Goal: Information Seeking & Learning: Check status

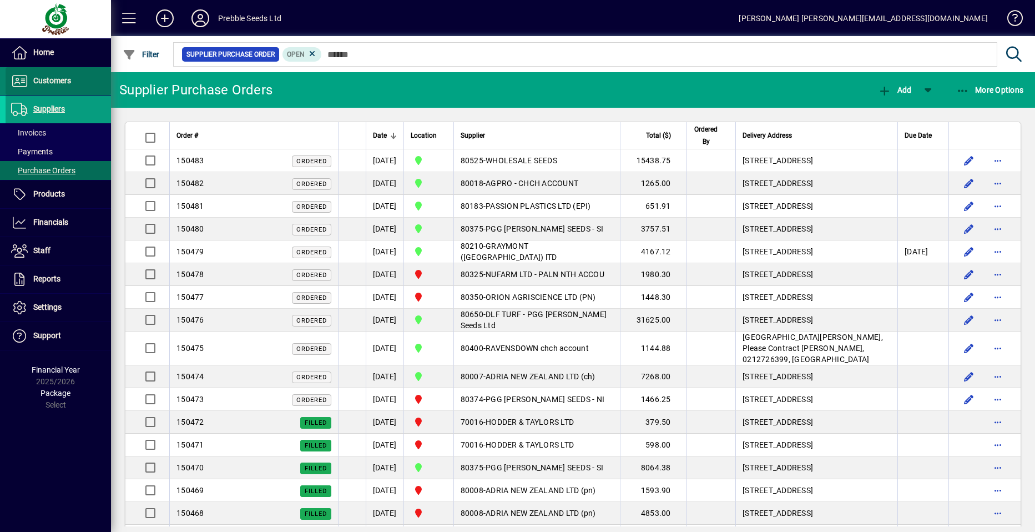
click at [85, 80] on span at bounding box center [58, 81] width 105 height 27
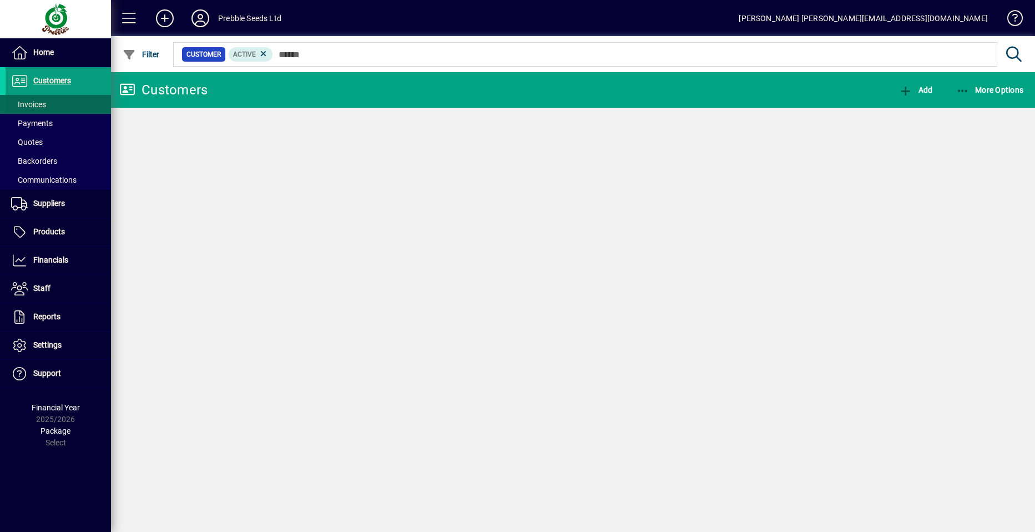
click at [70, 106] on span at bounding box center [58, 104] width 105 height 27
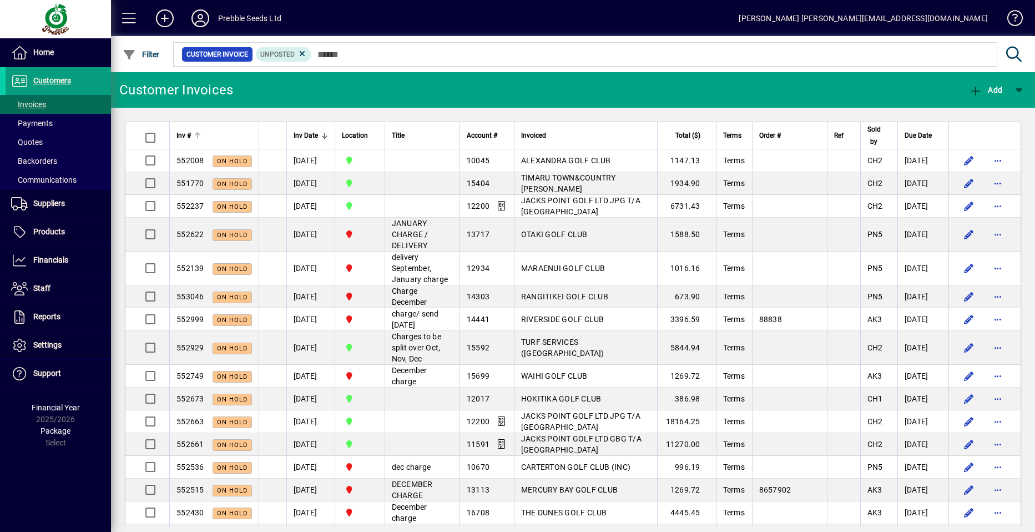
click at [186, 131] on span "Inv #" at bounding box center [183, 135] width 14 height 12
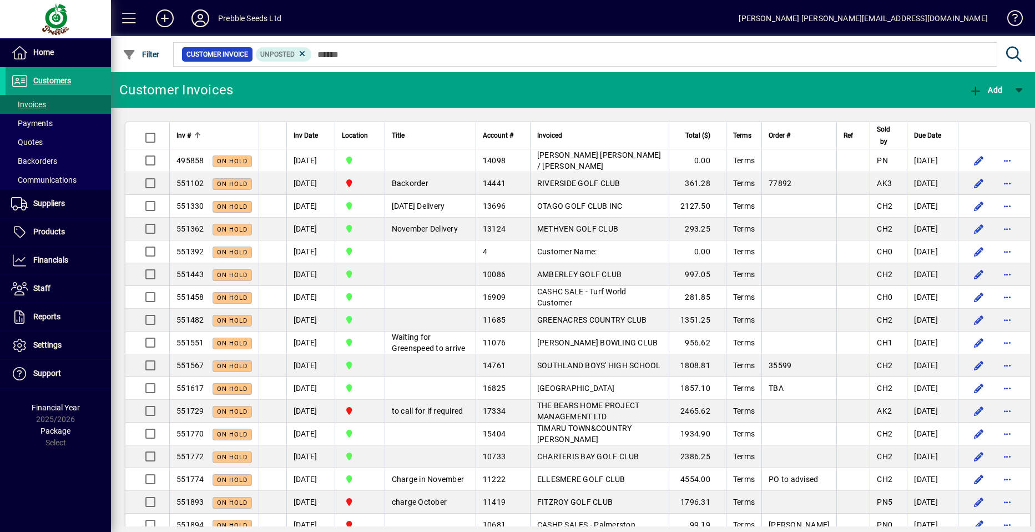
click at [183, 135] on span "Inv #" at bounding box center [183, 135] width 14 height 12
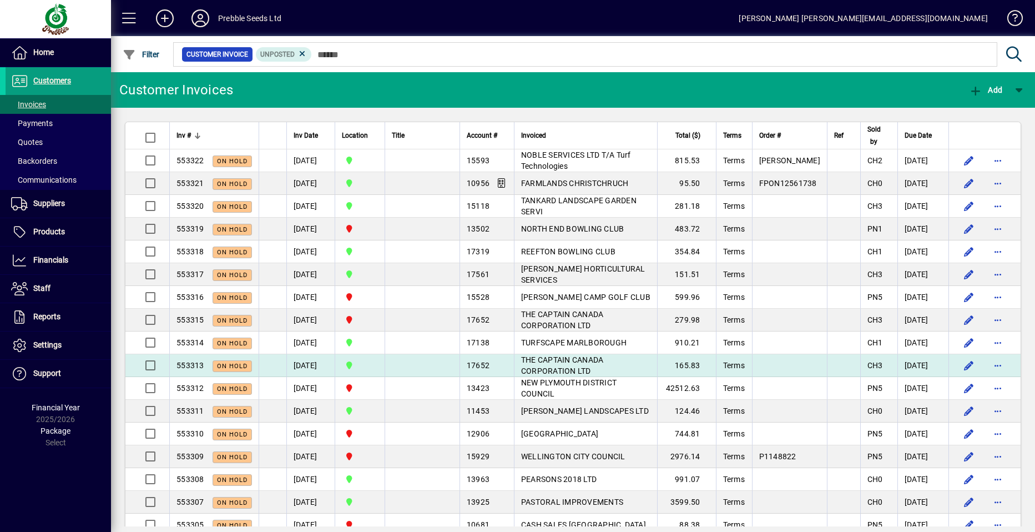
click at [538, 359] on span "THE CAPTAIN CANADA CORPORATION LTD" at bounding box center [562, 365] width 83 height 20
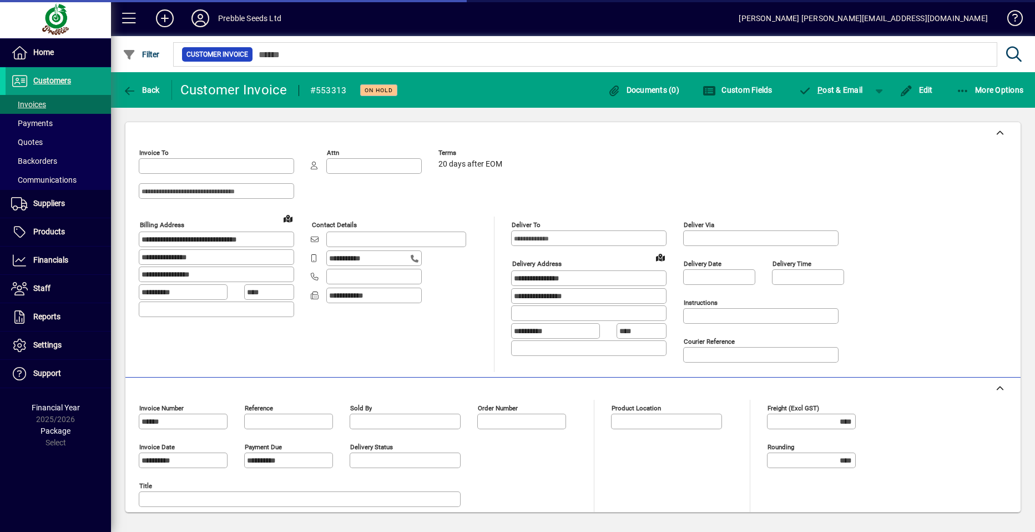
type input "**********"
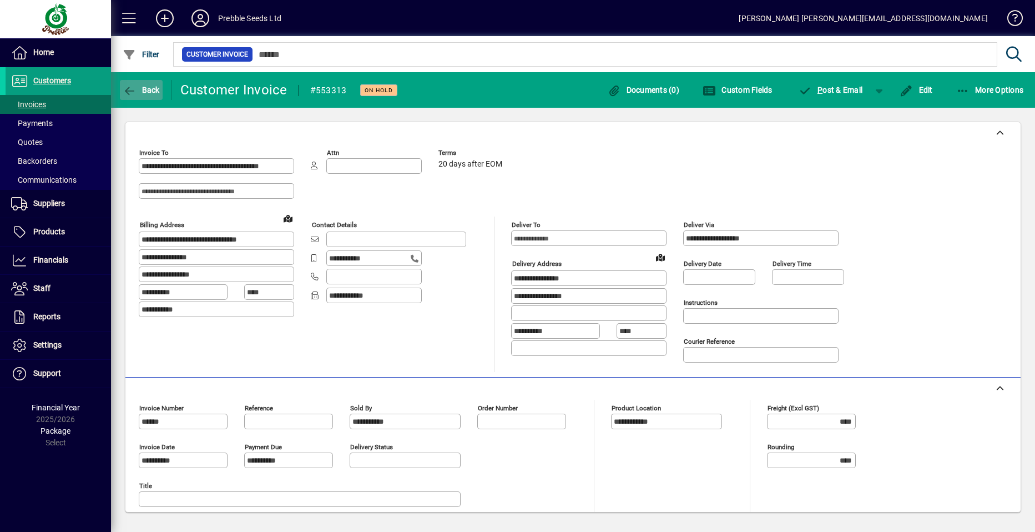
click at [141, 89] on span "Back" at bounding box center [141, 89] width 37 height 9
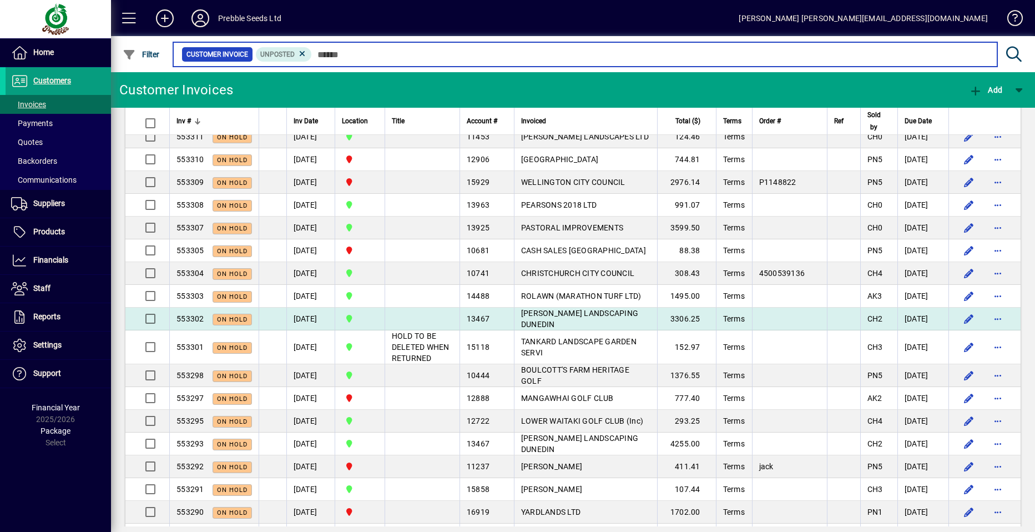
scroll to position [277, 0]
